Goal: Task Accomplishment & Management: Use online tool/utility

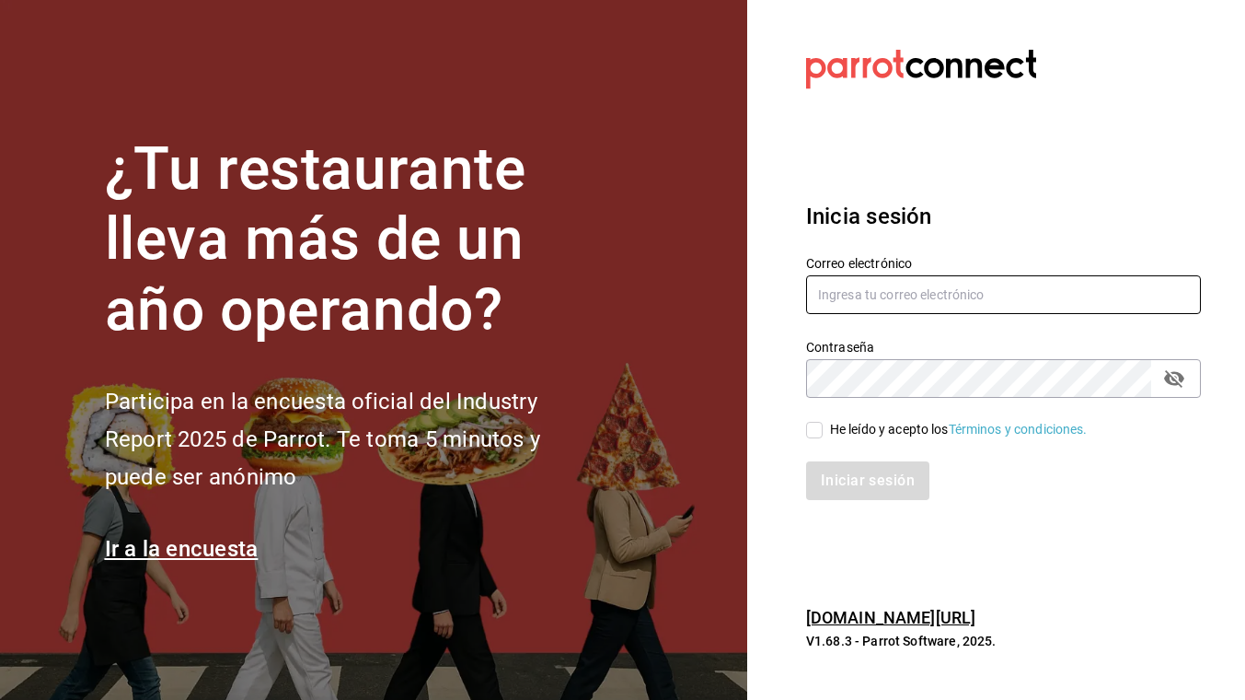
type input "eescandon@elduxdevenecia.com"
click at [810, 432] on input "He leído y acepto los Términos y condiciones." at bounding box center [814, 430] width 17 height 17
checkbox input "true"
click at [836, 473] on button "Iniciar sesión" at bounding box center [868, 480] width 125 height 39
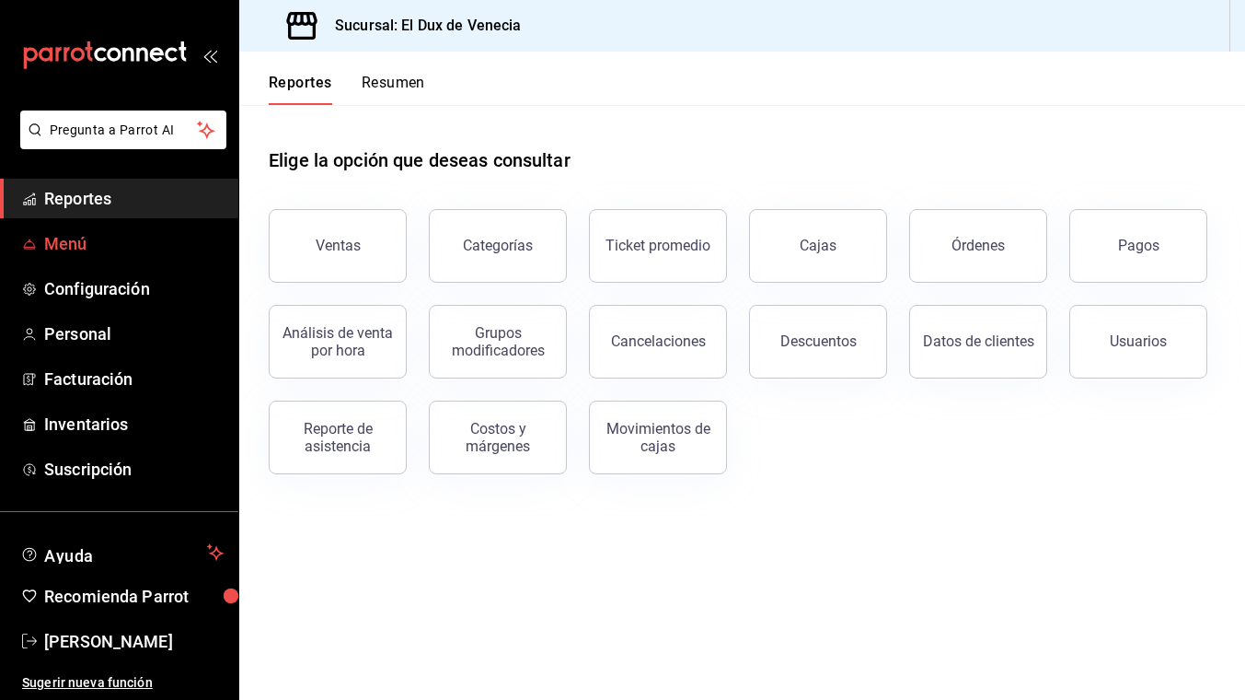
click at [70, 241] on span "Menú" at bounding box center [133, 243] width 179 height 25
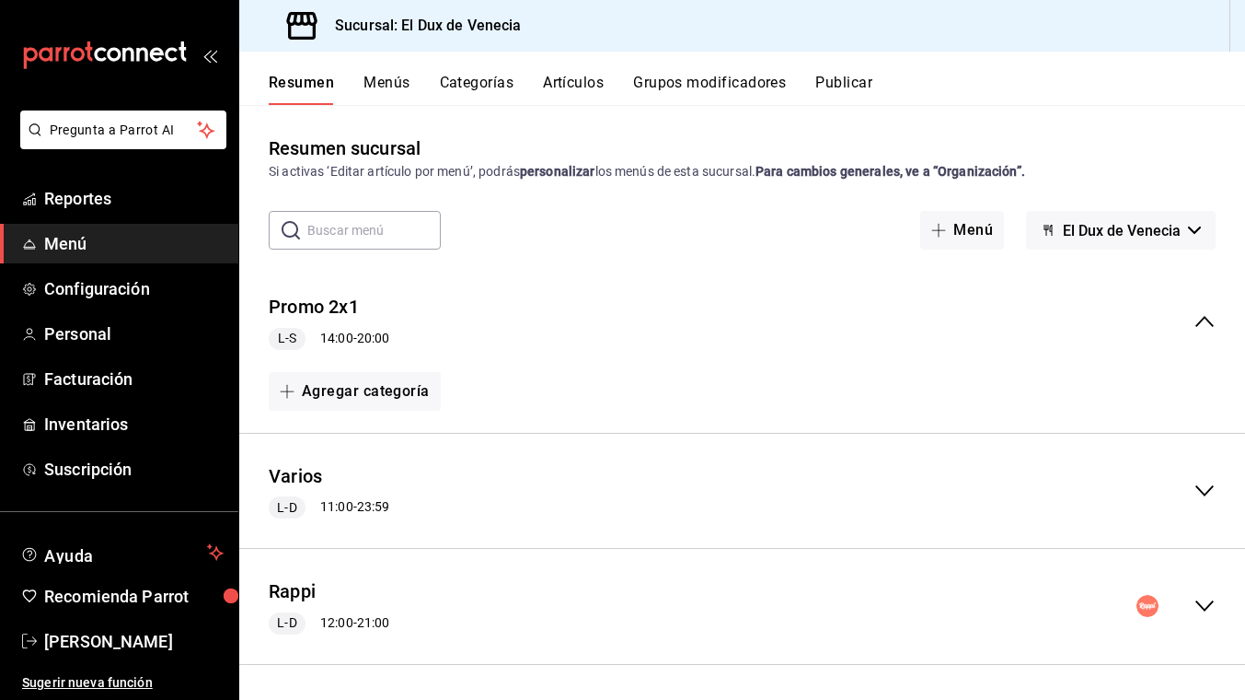
click at [381, 77] on button "Menús" at bounding box center [387, 89] width 46 height 31
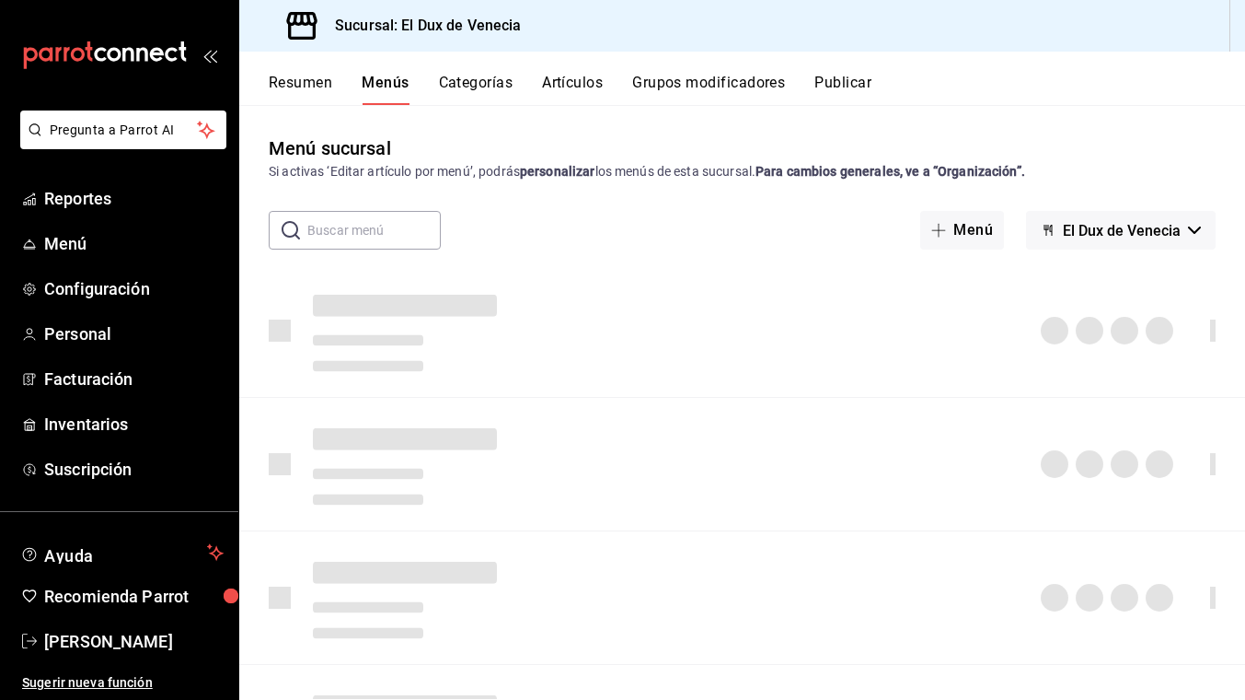
click at [557, 86] on button "Artículos" at bounding box center [572, 89] width 61 height 31
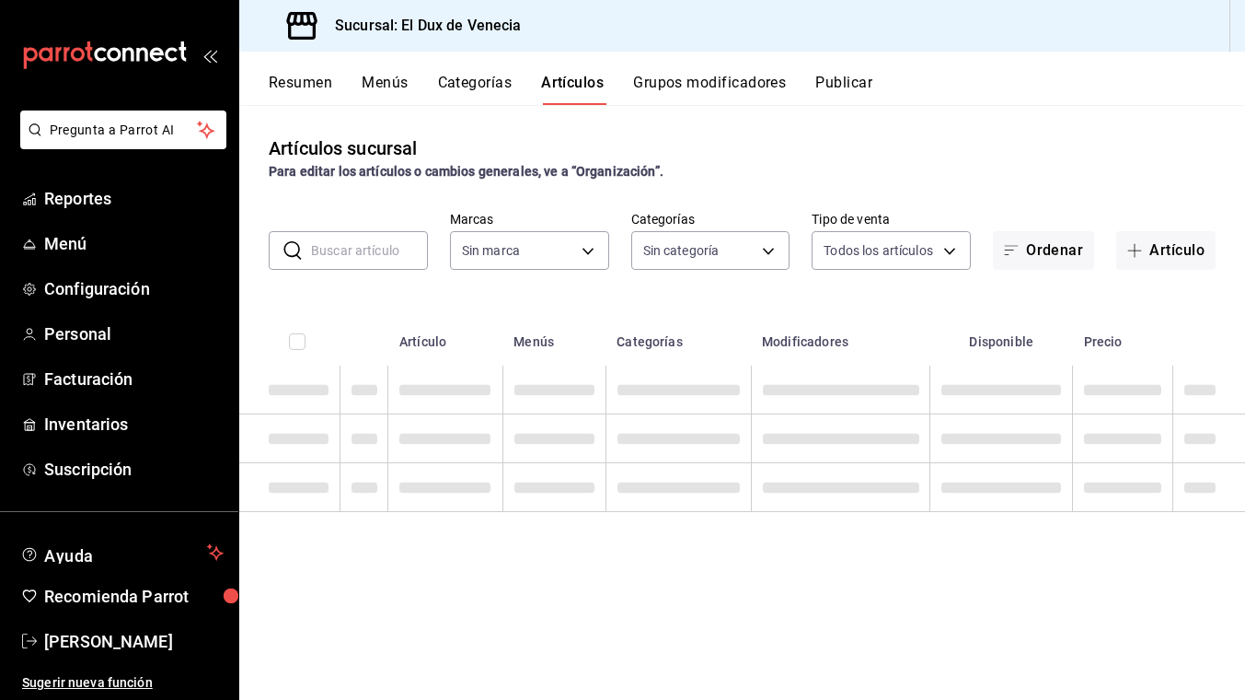
type input "aa834bd9-f698-407f-808f-611ad9be46c8"
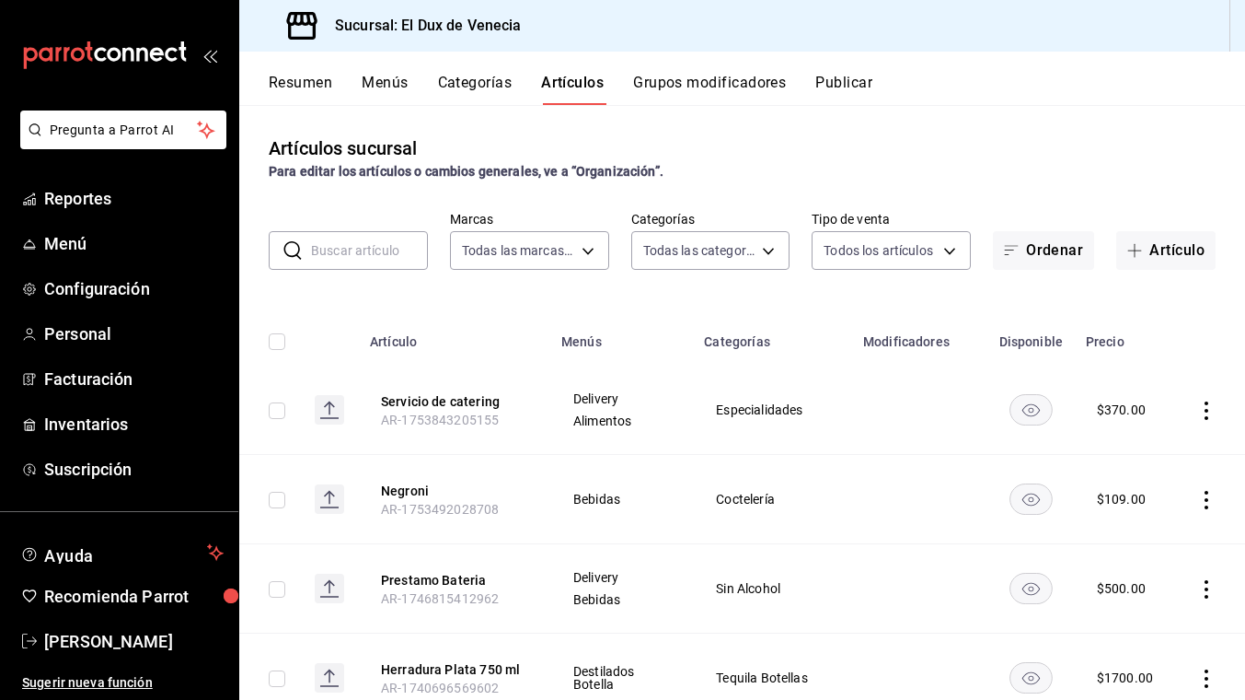
type input "254a4dcb-37eb-4341-9168-3a5ccd0f4a62,95093efa-d33a-4b7c-8aae-9aa39e9747af,6cda8…"
click at [684, 258] on body "Pregunta a Parrot AI Reportes Menú Configuración Personal Facturación Inventari…" at bounding box center [622, 350] width 1245 height 700
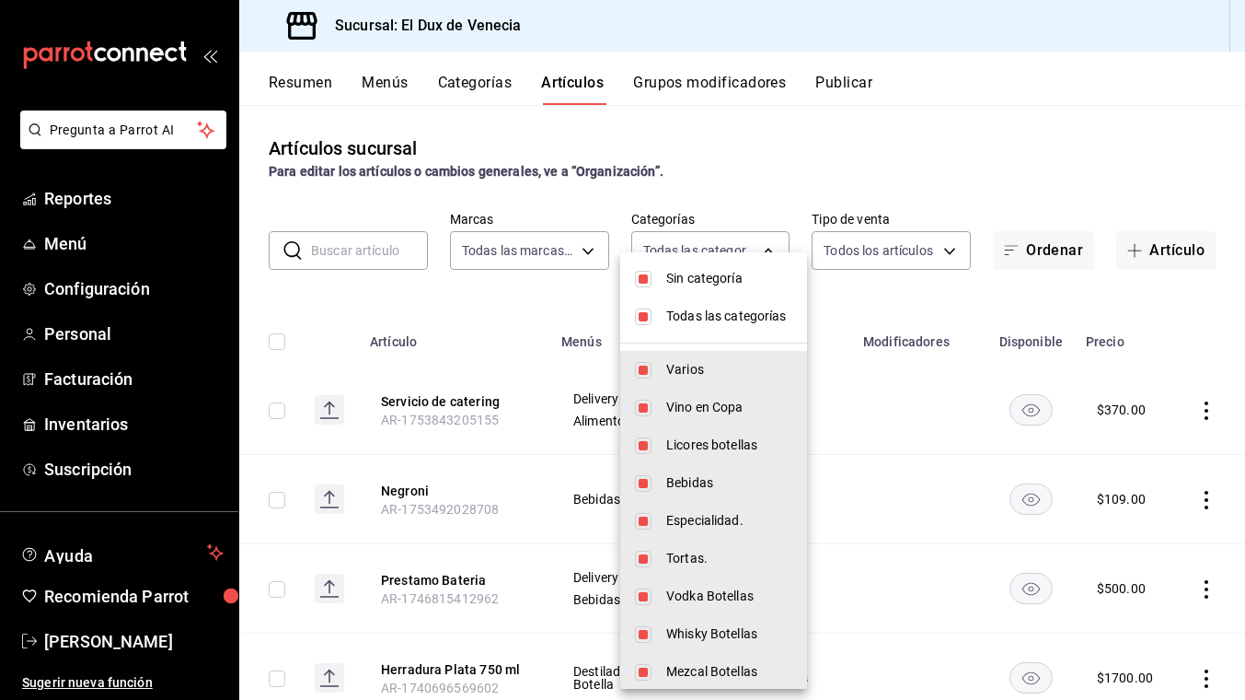
click at [846, 166] on div at bounding box center [622, 350] width 1245 height 700
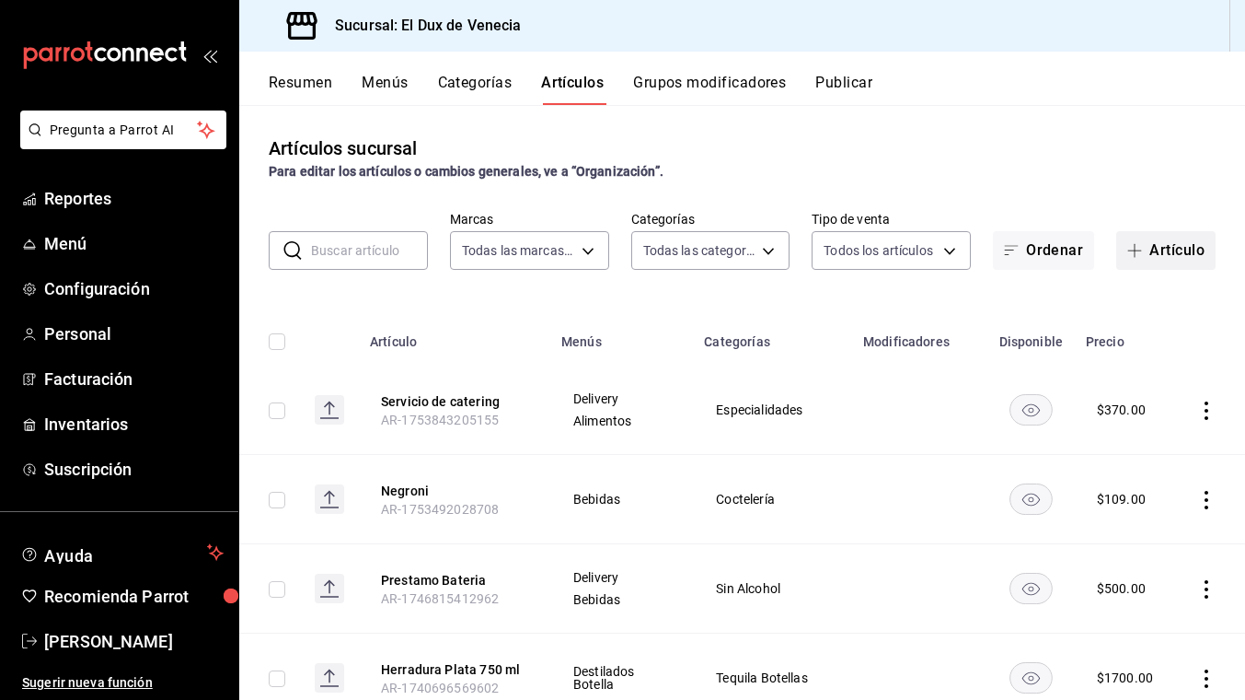
click at [1136, 254] on icon "button" at bounding box center [1135, 250] width 15 height 15
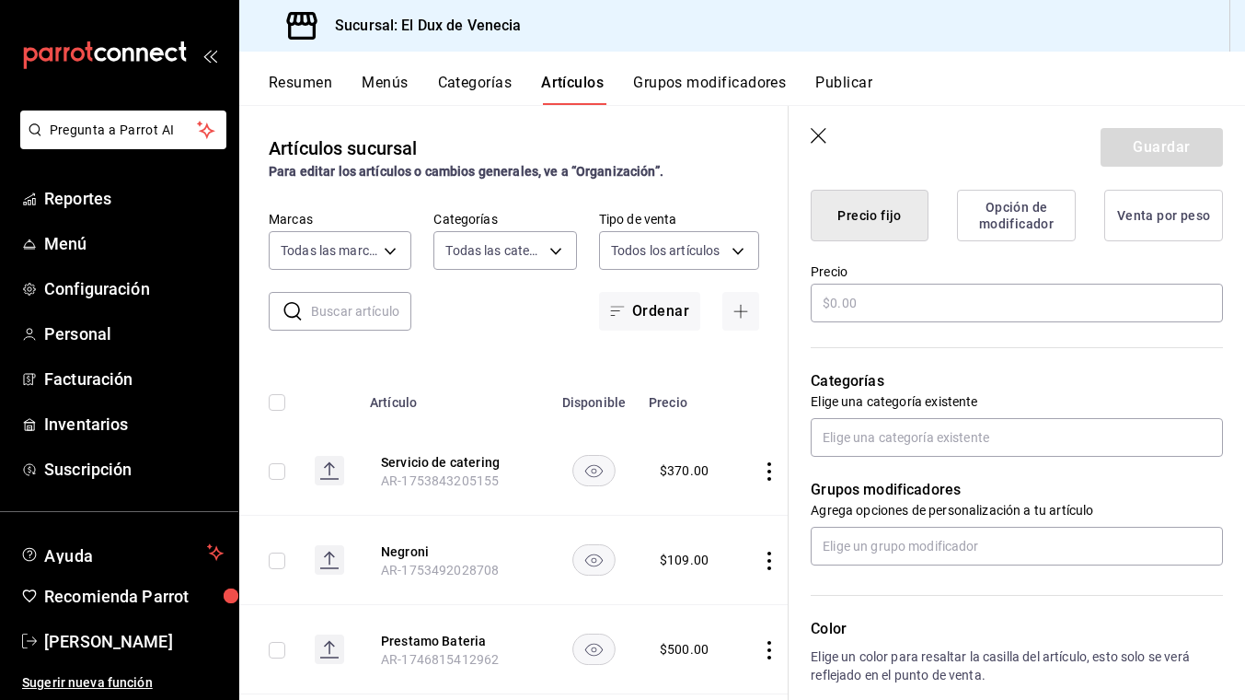
scroll to position [463, 0]
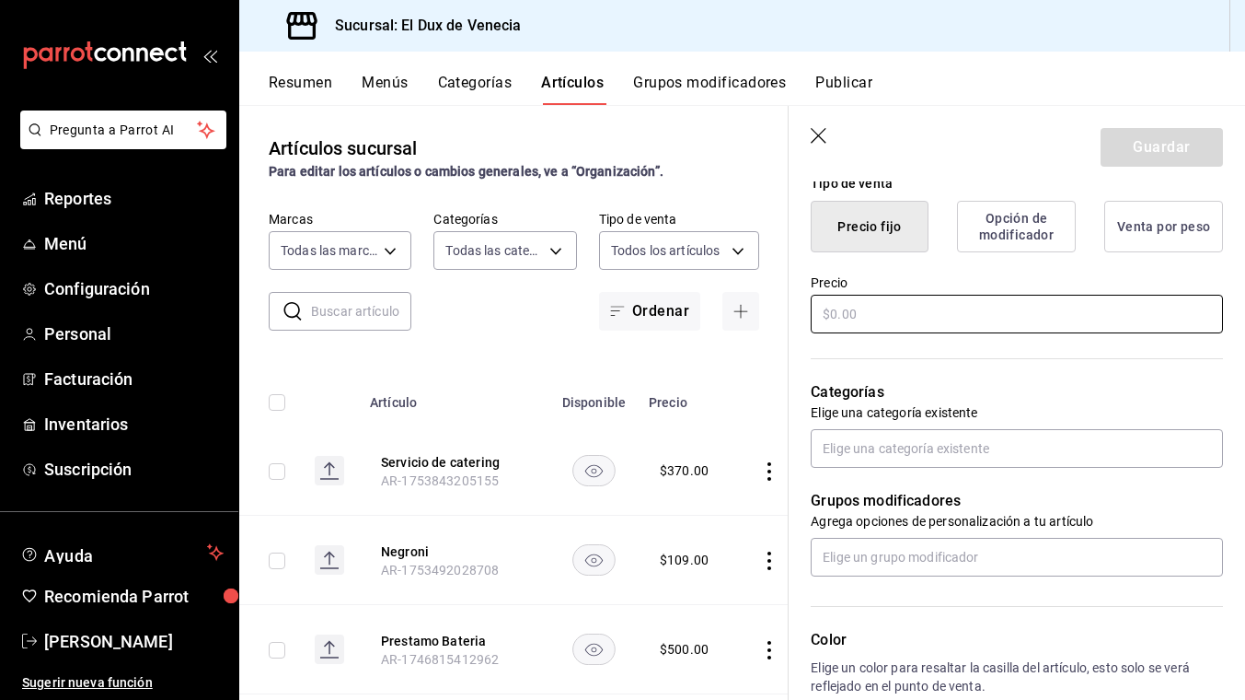
type input "Chile en Nogada"
click at [906, 314] on input "text" at bounding box center [1017, 314] width 412 height 39
type input "$300.00"
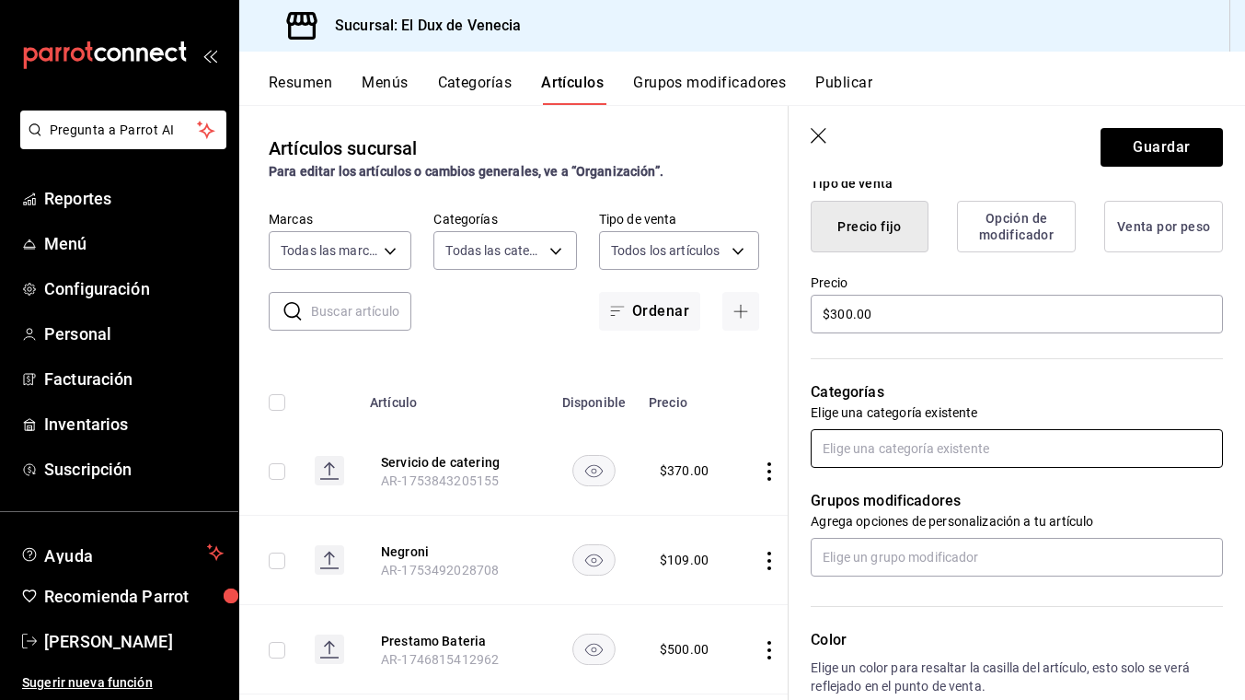
click at [990, 449] on input "text" at bounding box center [1017, 448] width 412 height 39
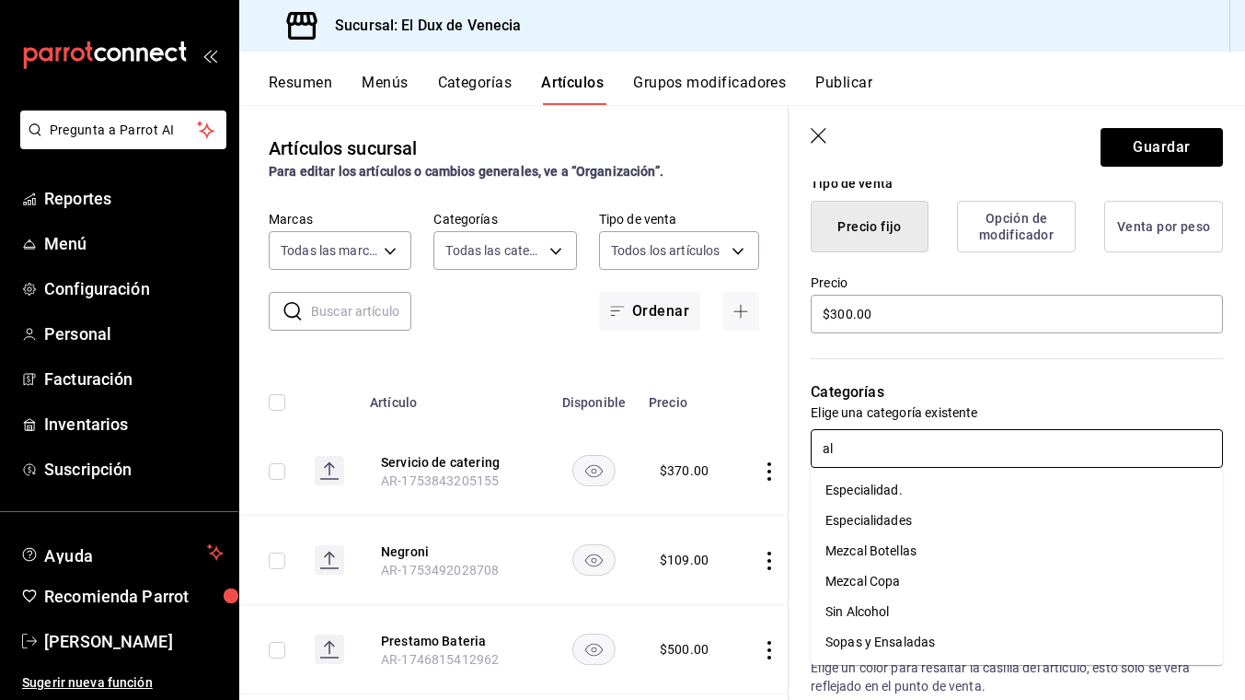
type input "ali"
click at [856, 529] on li "Especialidades" at bounding box center [1017, 520] width 412 height 30
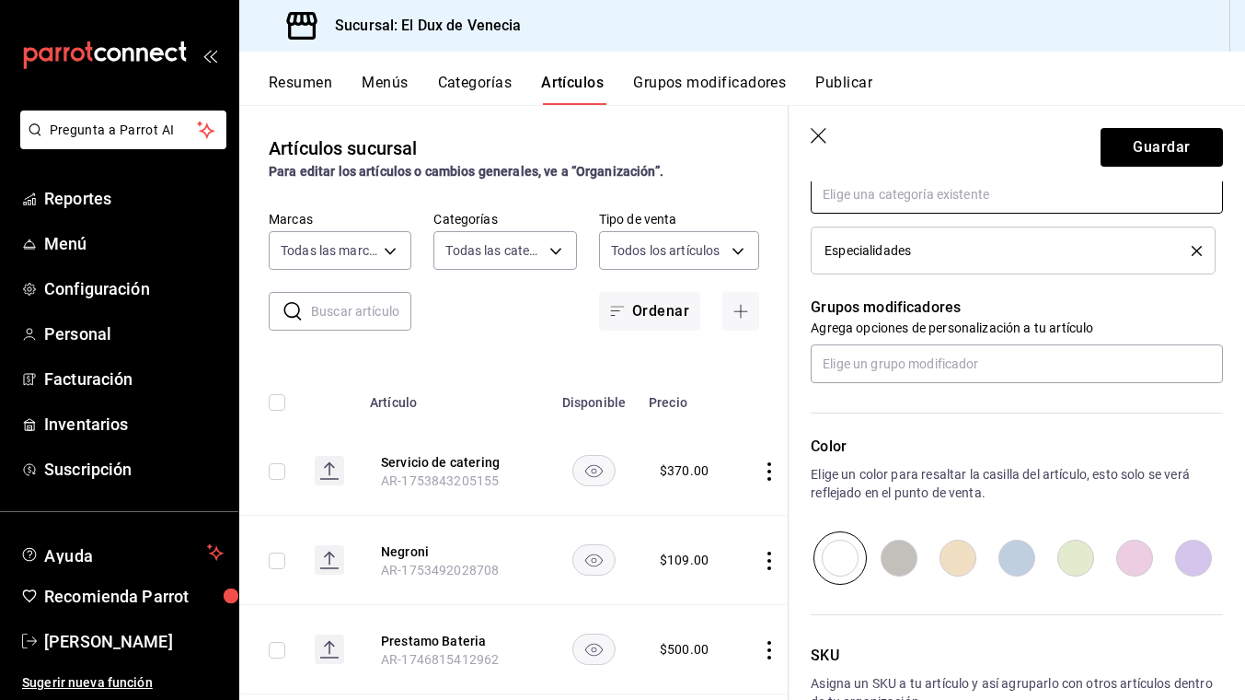
scroll to position [833, 0]
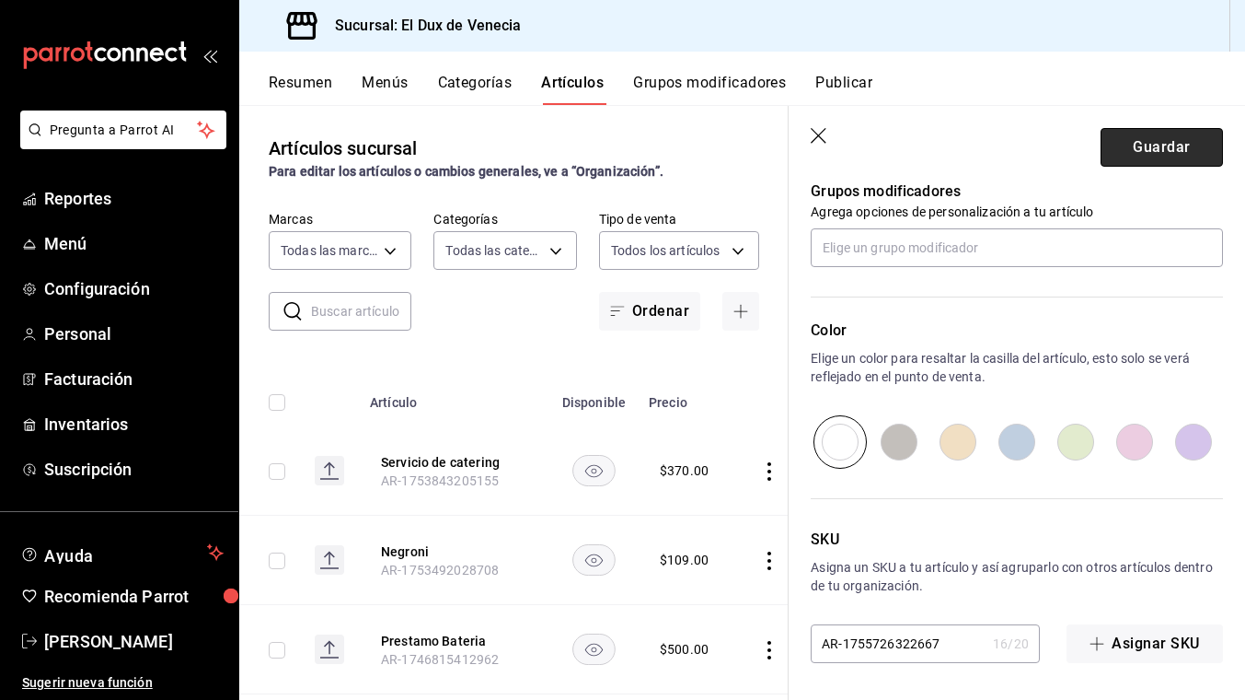
click at [1134, 153] on button "Guardar" at bounding box center [1162, 147] width 122 height 39
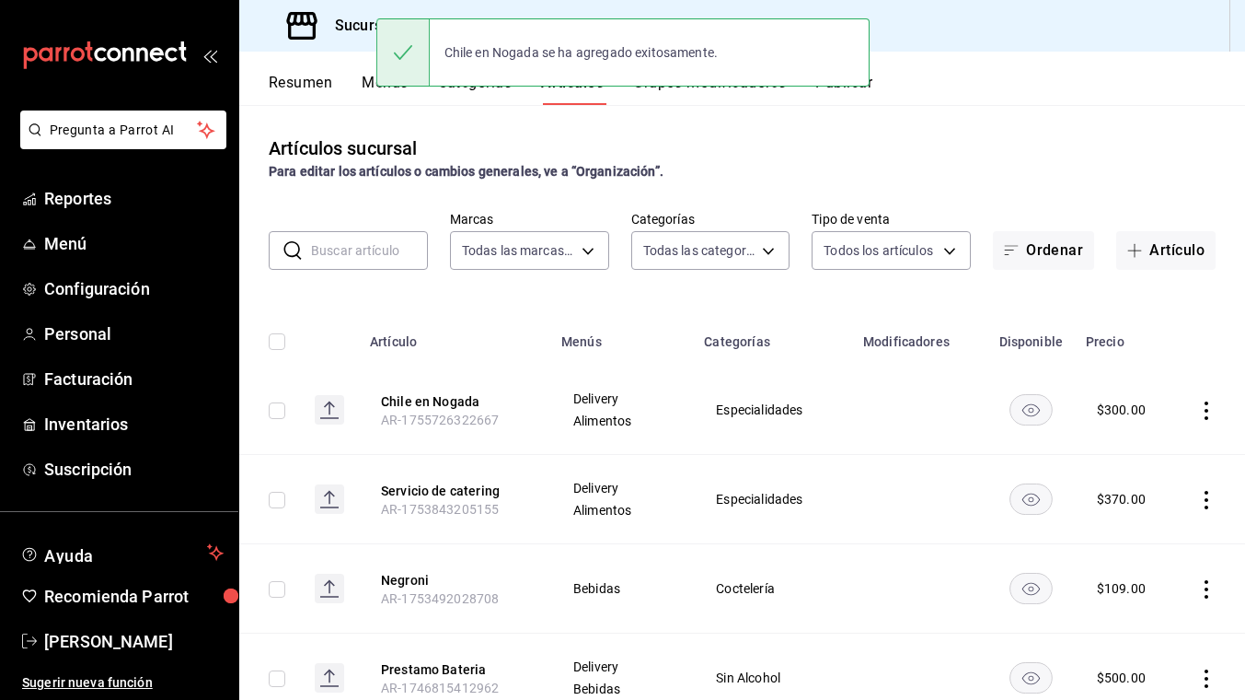
click at [1083, 83] on div "Resumen Menús Categorías Artículos Grupos modificadores Publicar" at bounding box center [757, 89] width 977 height 31
